Goal: Information Seeking & Learning: Learn about a topic

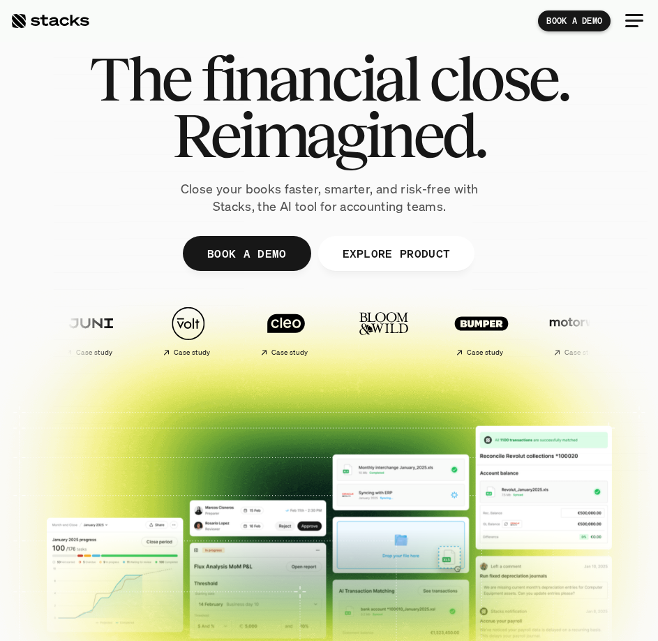
scroll to position [40, 0]
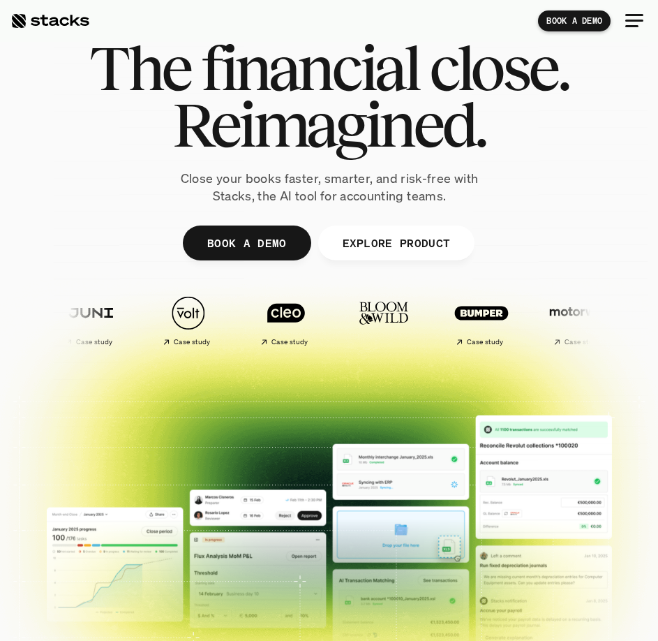
click at [633, 21] on div at bounding box center [635, 21] width 18 height 2
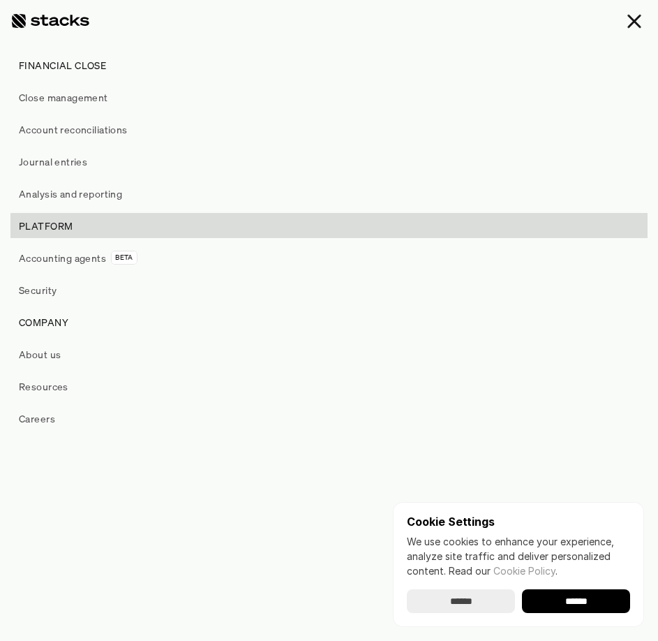
scroll to position [0, 0]
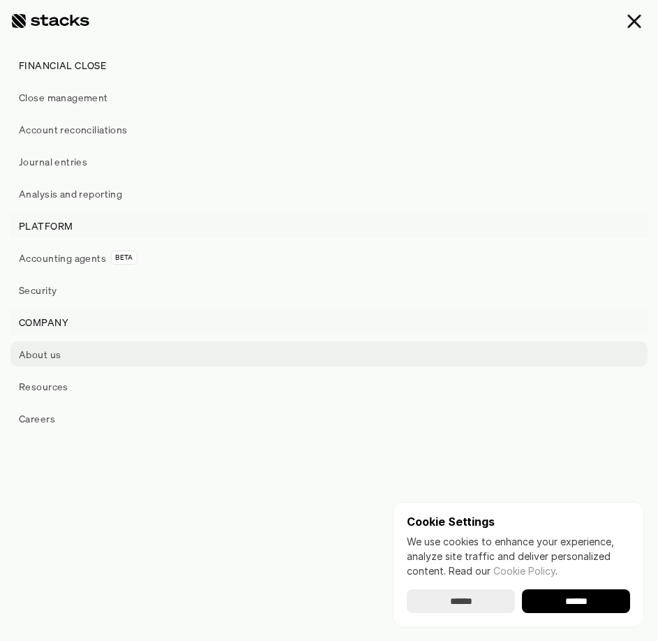
click at [49, 353] on p "About us" at bounding box center [40, 354] width 42 height 15
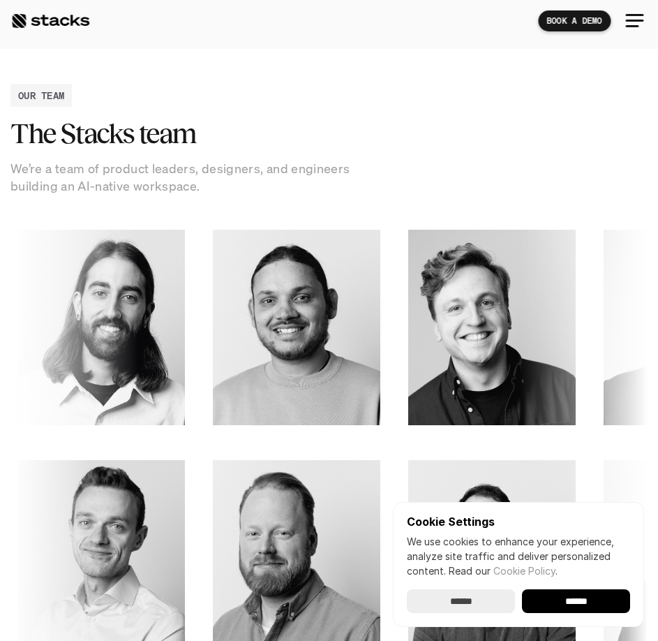
scroll to position [1372, 0]
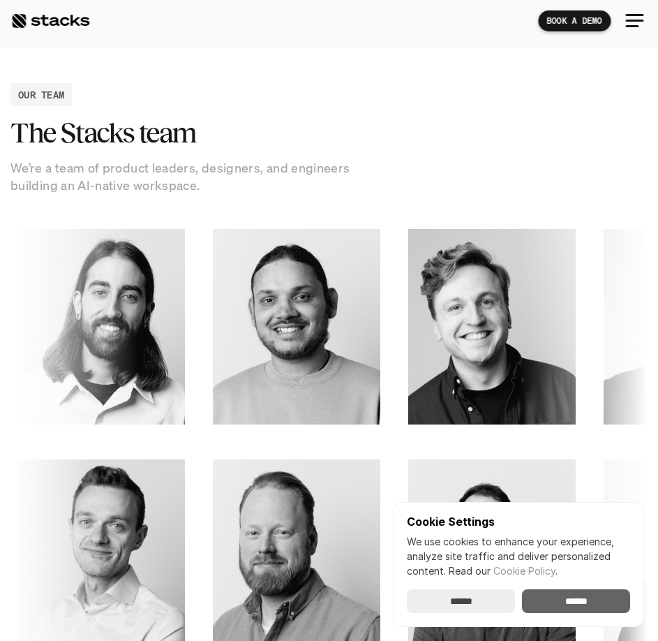
click at [592, 596] on input "******" at bounding box center [576, 601] width 108 height 24
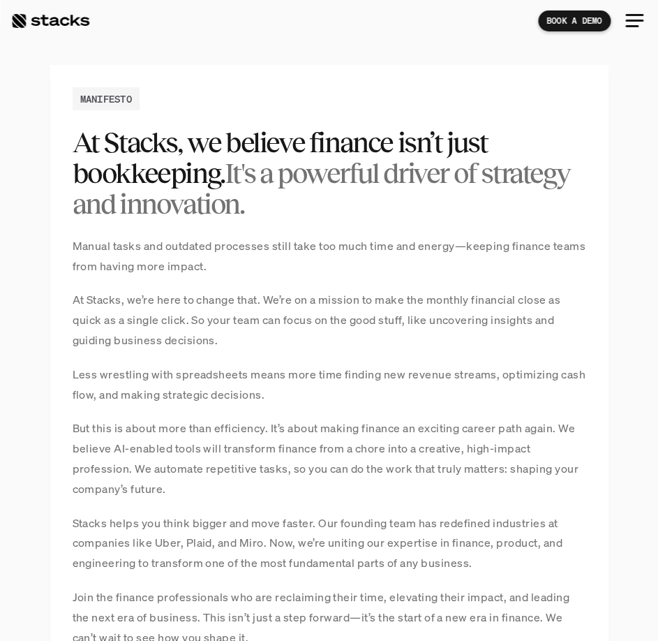
scroll to position [659, 0]
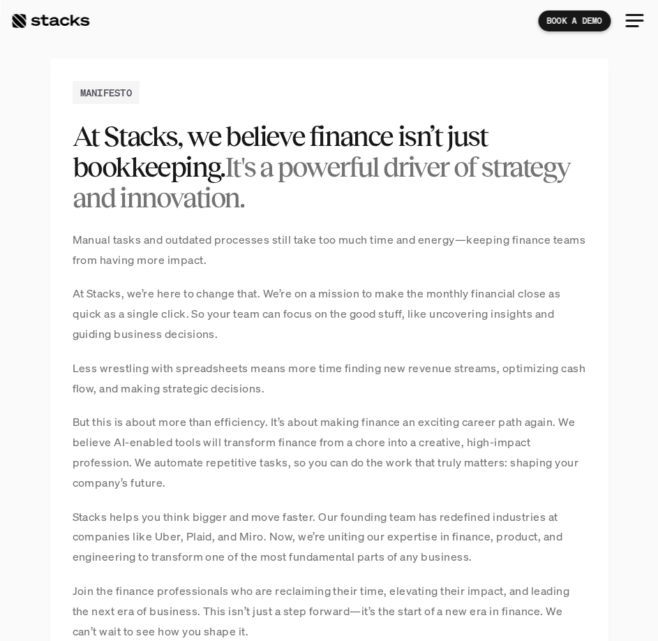
drag, startPoint x: 71, startPoint y: 292, endPoint x: 192, endPoint y: 314, distance: 123.5
click at [192, 314] on div "MANIFESTO At Stacks, we believe finance isn’t just bookkeeping. It's a powerful…" at bounding box center [329, 389] width 558 height 660
copy p "At Stacks, we’re here to change that. We’re on a mission to make the monthly fi…"
click at [336, 351] on div "Manual tasks and outdated processes still take too much time and energy—keeping…" at bounding box center [330, 436] width 514 height 412
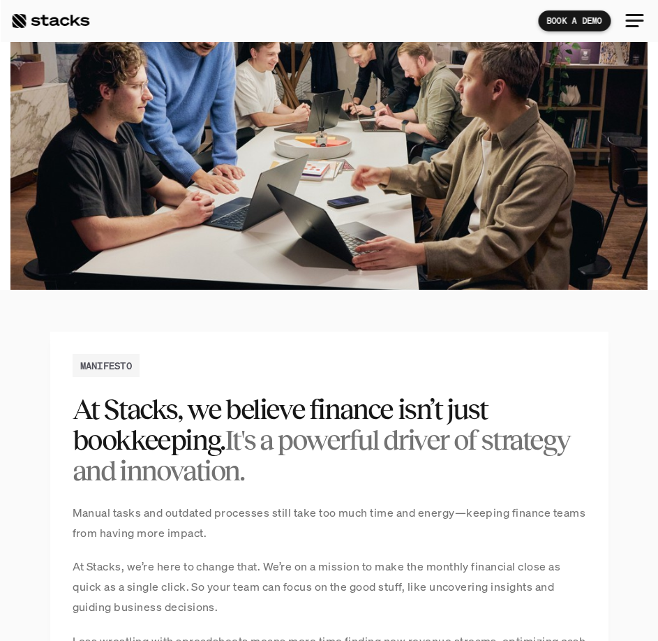
scroll to position [0, 0]
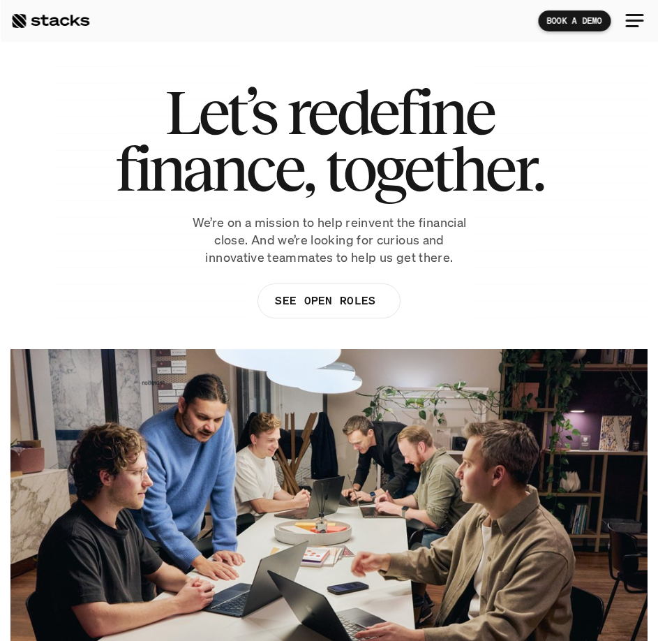
click at [635, 24] on div at bounding box center [635, 21] width 34 height 34
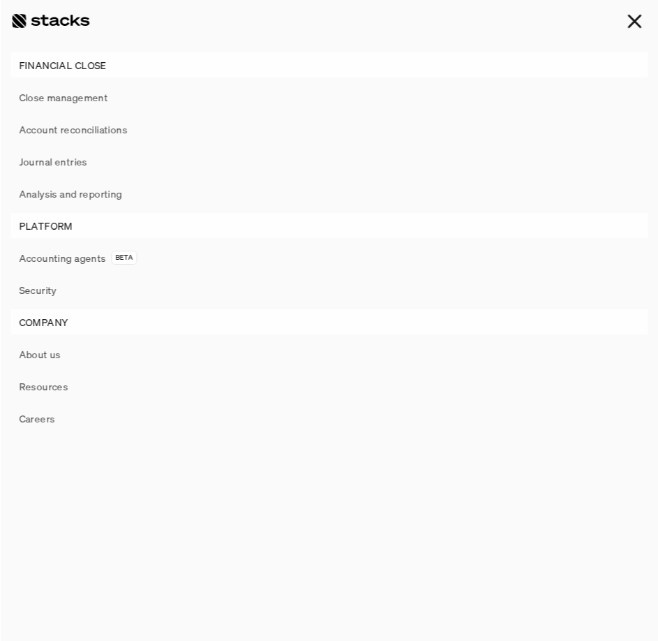
click at [635, 17] on div at bounding box center [635, 21] width 34 height 34
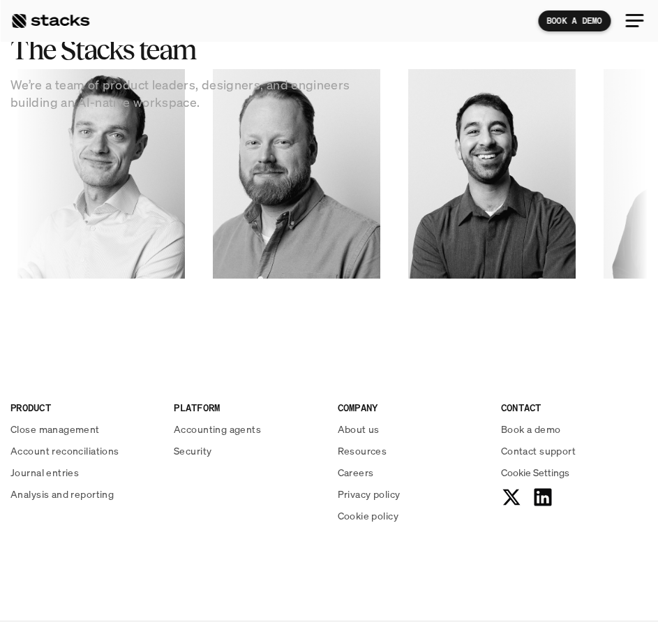
scroll to position [1805, 0]
